Goal: Navigation & Orientation: Find specific page/section

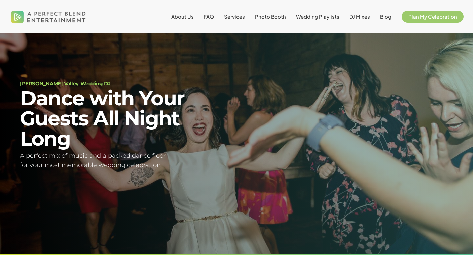
scroll to position [23, 0]
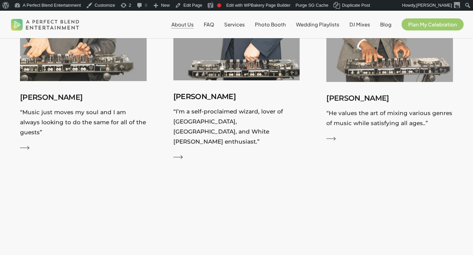
scroll to position [1138, 0]
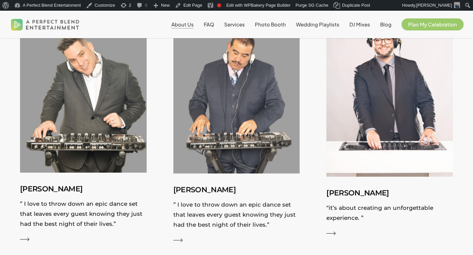
scroll to position [1213, 0]
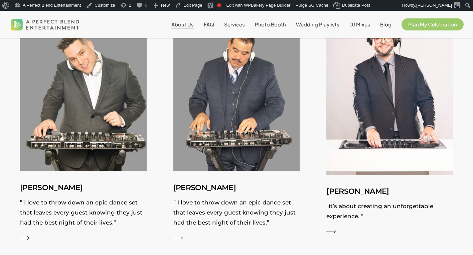
click at [194, 26] on span "About Us" at bounding box center [182, 24] width 22 height 6
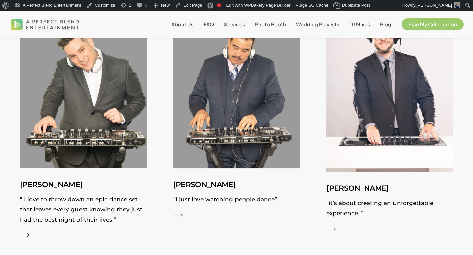
scroll to position [1216, 0]
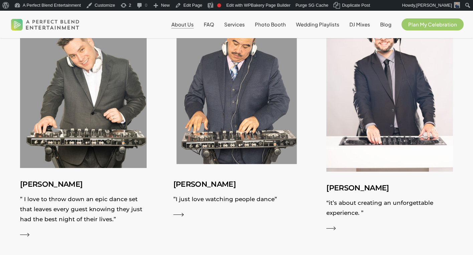
click at [216, 124] on img at bounding box center [236, 88] width 138 height 173
